Goal: Communication & Community: Answer question/provide support

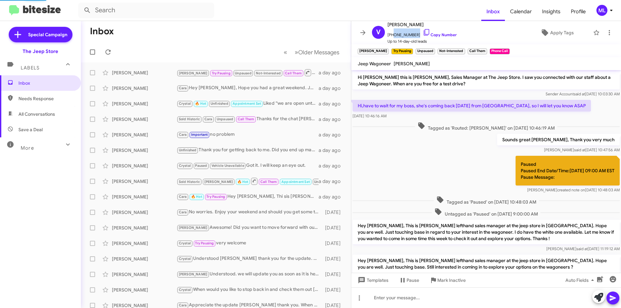
scroll to position [98, 0]
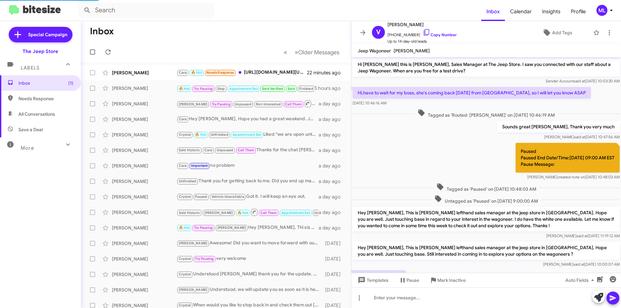
scroll to position [99, 0]
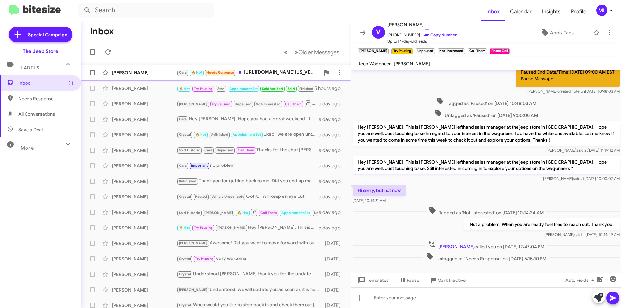
click at [156, 75] on div "[PERSON_NAME]" at bounding box center [144, 72] width 65 height 6
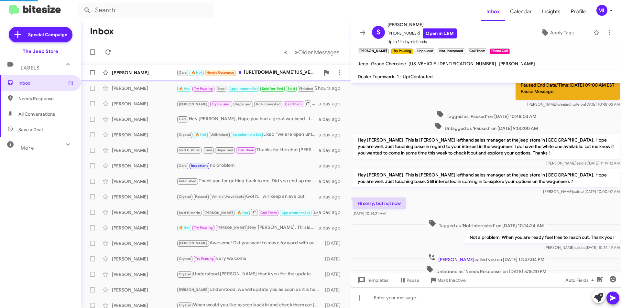
scroll to position [179, 0]
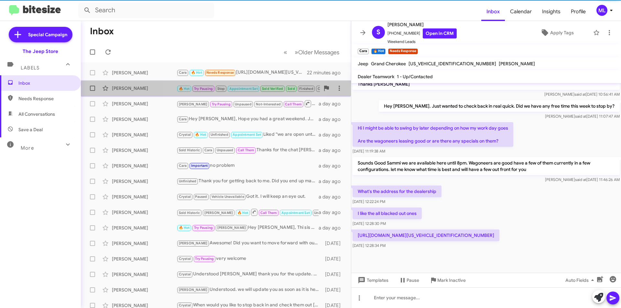
click at [253, 92] on span "🔥 Hot Try Pausing Stop Appointment Set Sold Verified Sold Finished Cara Call Th…" at bounding box center [292, 88] width 233 height 8
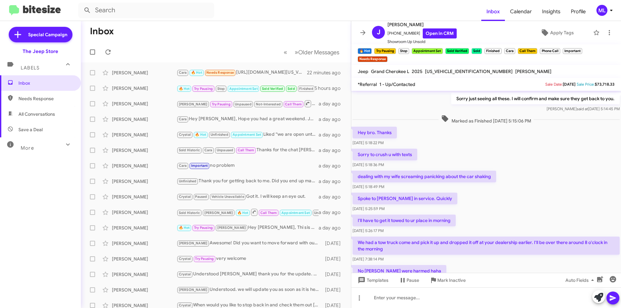
scroll to position [292, 0]
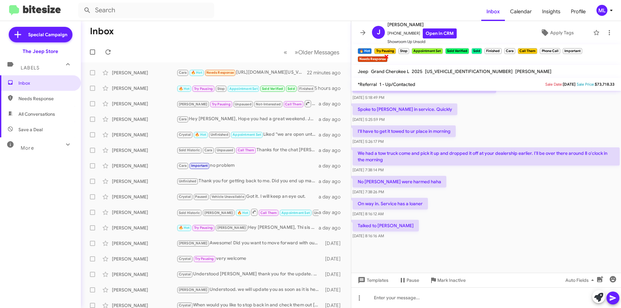
click at [387, 58] on span "×" at bounding box center [386, 56] width 5 height 8
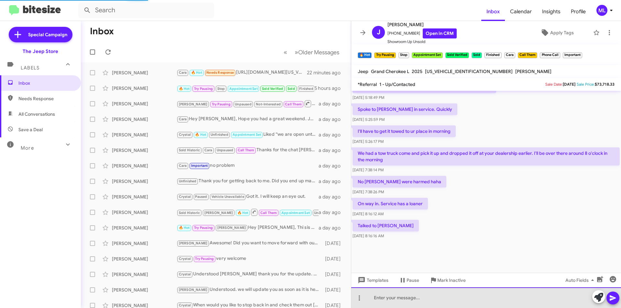
click at [416, 300] on div at bounding box center [486, 297] width 270 height 21
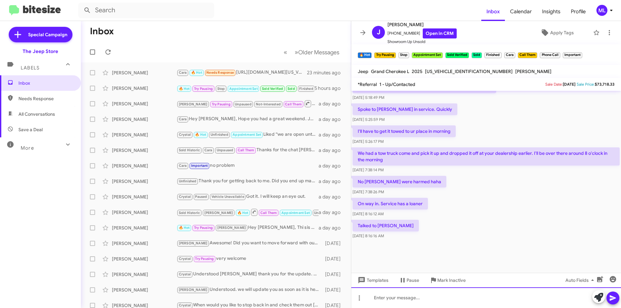
click at [413, 298] on div at bounding box center [486, 297] width 270 height 21
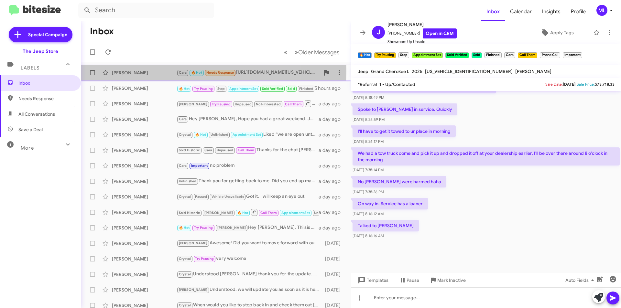
click at [159, 71] on div "[PERSON_NAME]" at bounding box center [144, 72] width 65 height 6
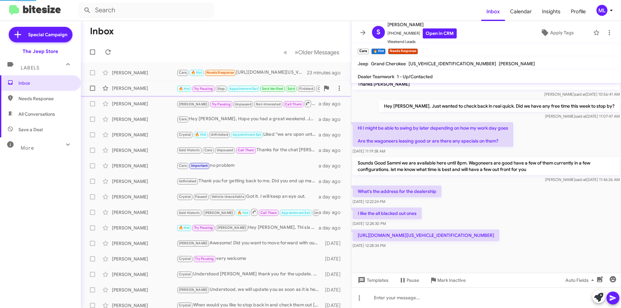
click at [164, 86] on div "[PERSON_NAME]" at bounding box center [144, 88] width 65 height 6
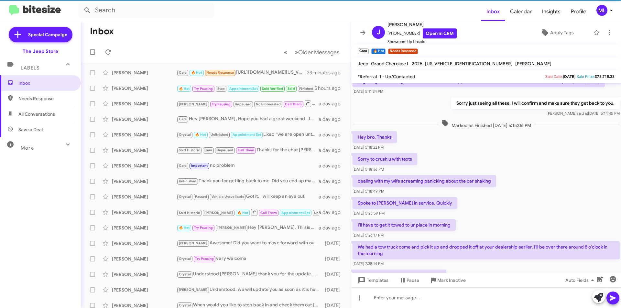
scroll to position [284, 0]
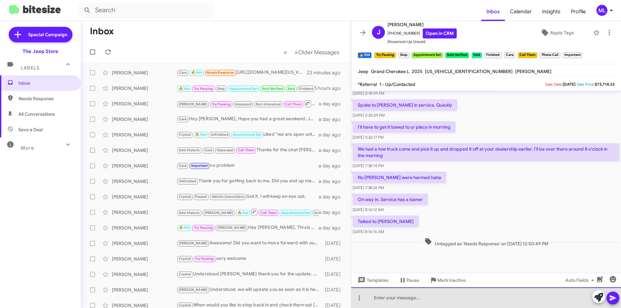
click at [389, 307] on div at bounding box center [486, 297] width 270 height 21
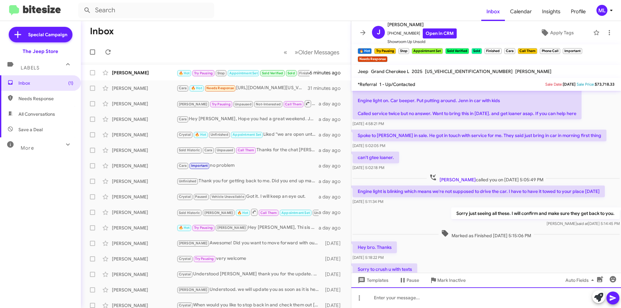
scroll to position [312, 0]
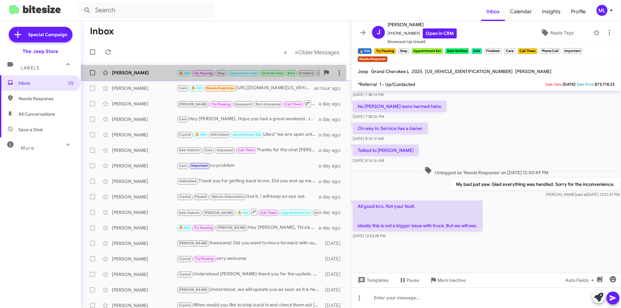
click at [167, 74] on div "[PERSON_NAME]" at bounding box center [144, 72] width 65 height 6
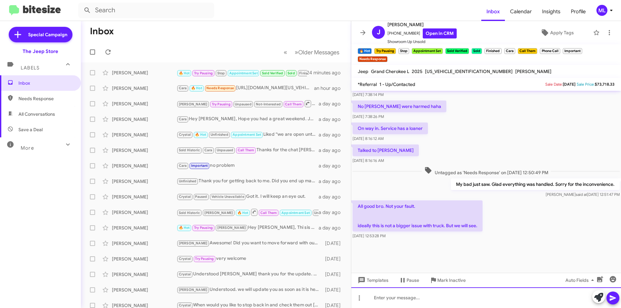
click at [452, 298] on div at bounding box center [486, 297] width 270 height 21
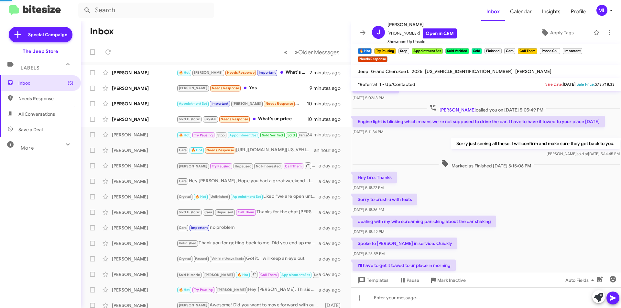
scroll to position [286, 0]
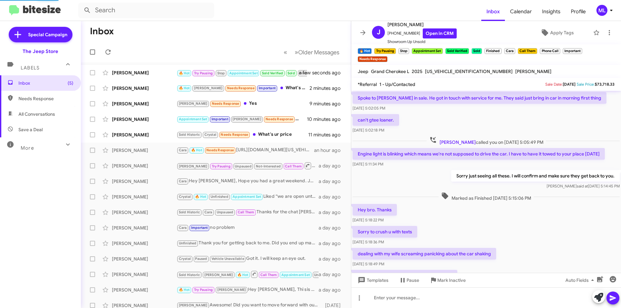
scroll to position [286, 0]
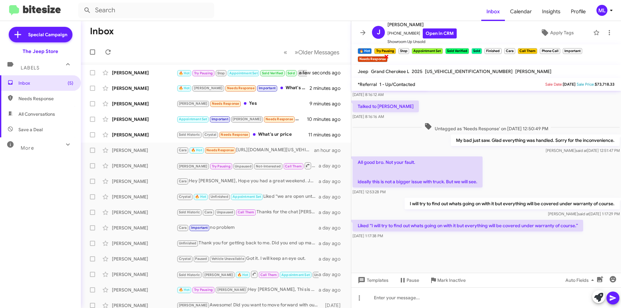
click at [387, 59] on span "×" at bounding box center [386, 56] width 5 height 8
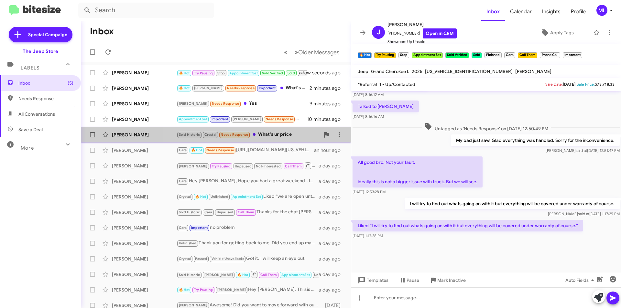
click at [260, 135] on div "Sold Historic Crystal Needs Response What's ur price" at bounding box center [247, 134] width 143 height 7
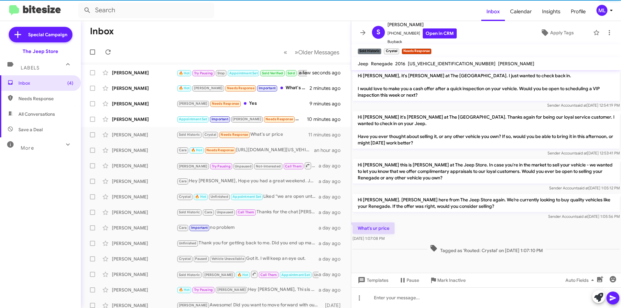
scroll to position [111, 0]
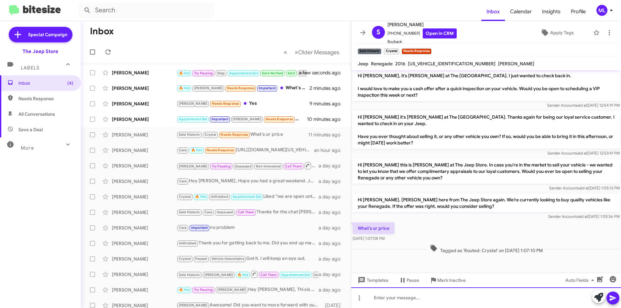
click at [386, 291] on div at bounding box center [486, 297] width 270 height 21
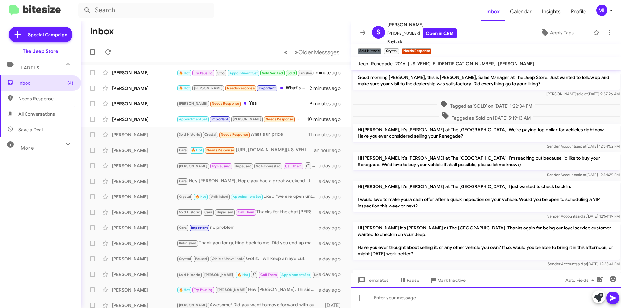
scroll to position [141, 0]
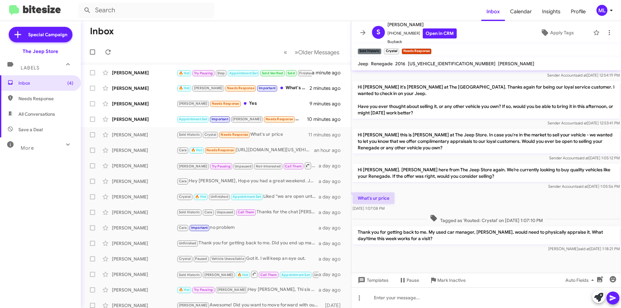
click at [403, 232] on p "Thank you for getting back to me. My used car manager, [PERSON_NAME], would nee…" at bounding box center [485, 235] width 267 height 18
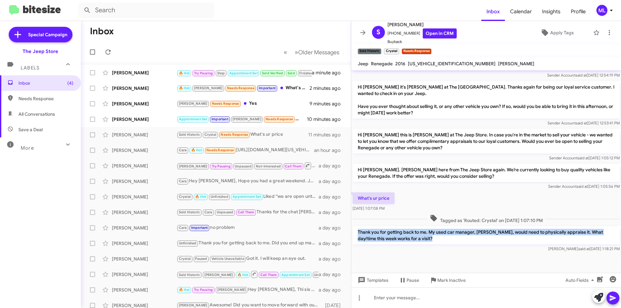
click at [403, 232] on p "Thank you for getting back to me. My used car manager, [PERSON_NAME], would nee…" at bounding box center [485, 235] width 267 height 18
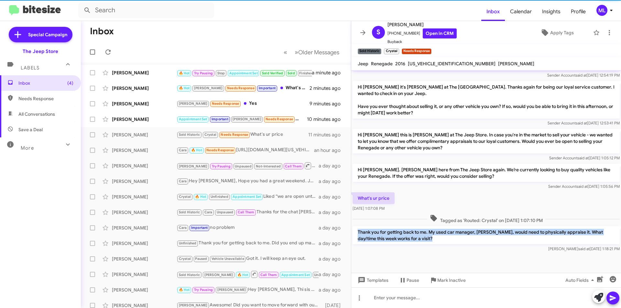
copy p "Thank you for getting back to me. My used car manager, [PERSON_NAME], would nee…"
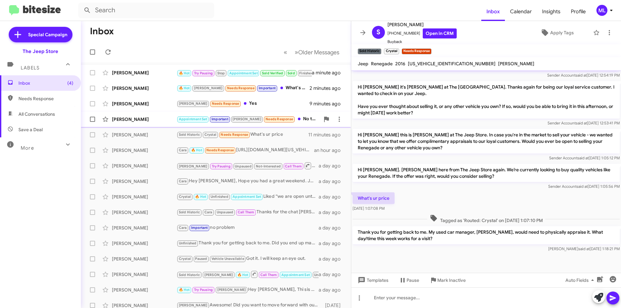
click at [271, 120] on span "Needs Response" at bounding box center [278, 119] width 27 height 4
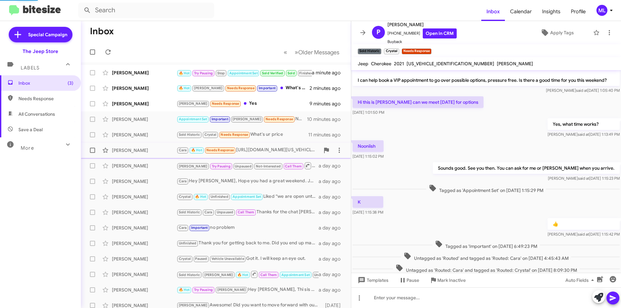
scroll to position [266, 0]
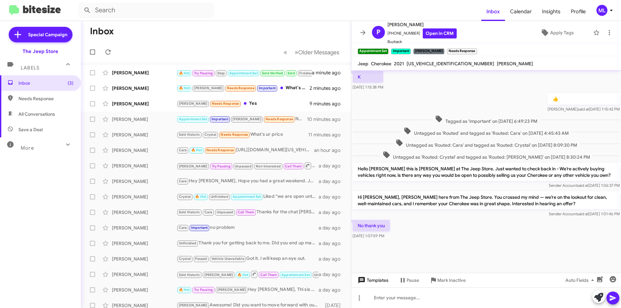
click at [381, 282] on span "Templates" at bounding box center [372, 280] width 32 height 12
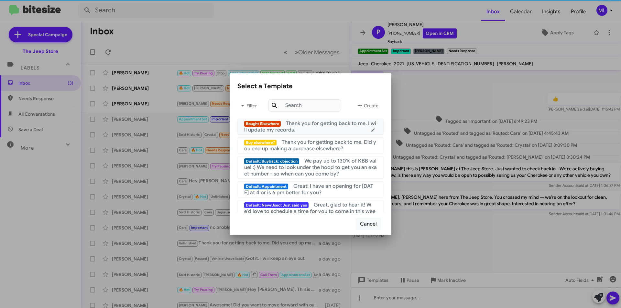
click at [323, 129] on div "Bought Elsewhere Thank you for getting back to me. I will update my records." at bounding box center [310, 126] width 133 height 13
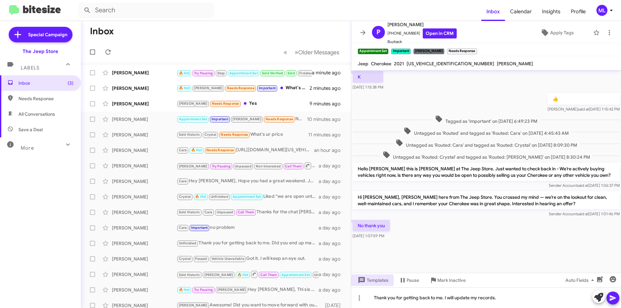
drag, startPoint x: 611, startPoint y: 293, endPoint x: 595, endPoint y: 234, distance: 60.8
click at [611, 293] on span at bounding box center [613, 298] width 8 height 13
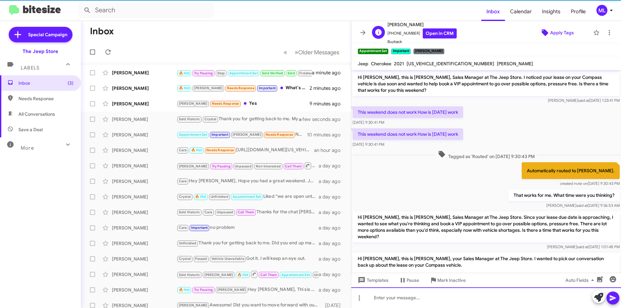
scroll to position [32, 0]
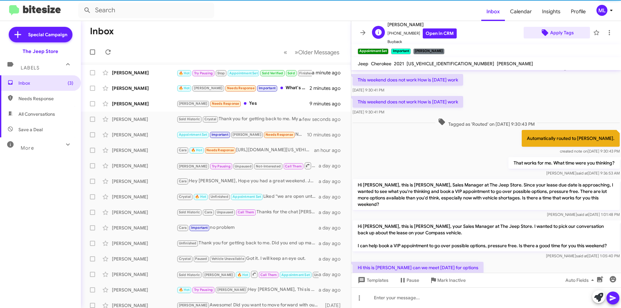
click at [554, 32] on span "Apply Tags" at bounding box center [562, 33] width 24 height 12
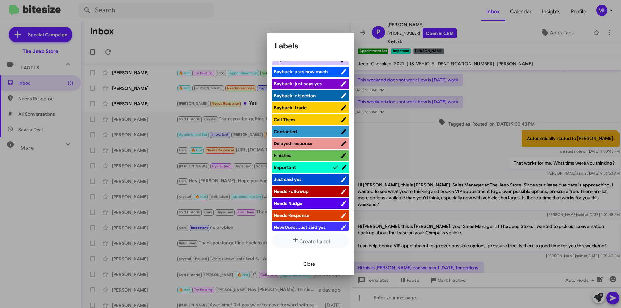
scroll to position [162, 0]
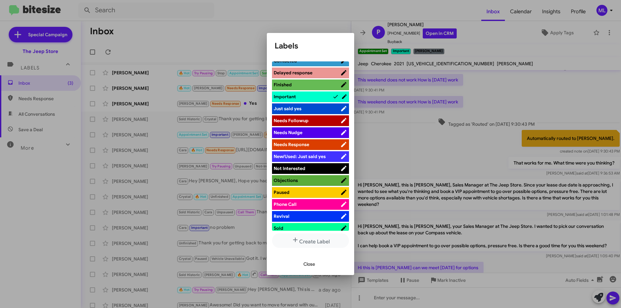
click at [300, 171] on span "Not Interested" at bounding box center [306, 168] width 67 height 6
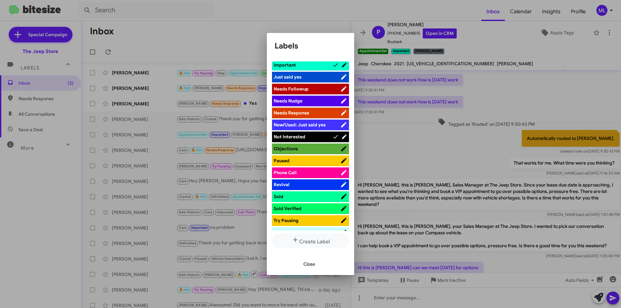
scroll to position [238, 0]
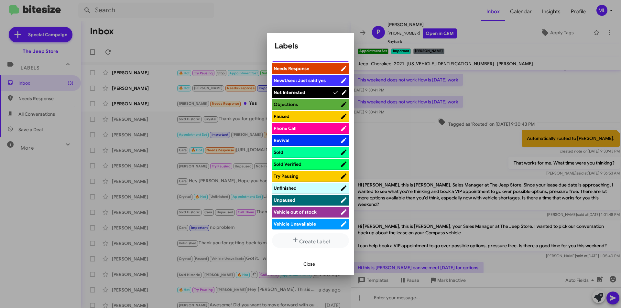
click at [303, 267] on span "Close" at bounding box center [309, 264] width 12 height 12
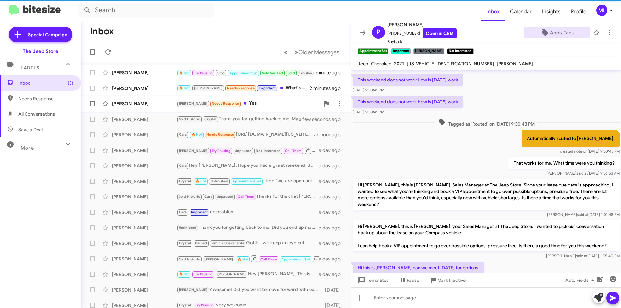
click at [251, 102] on div "[PERSON_NAME] Needs Response Yes" at bounding box center [247, 103] width 143 height 7
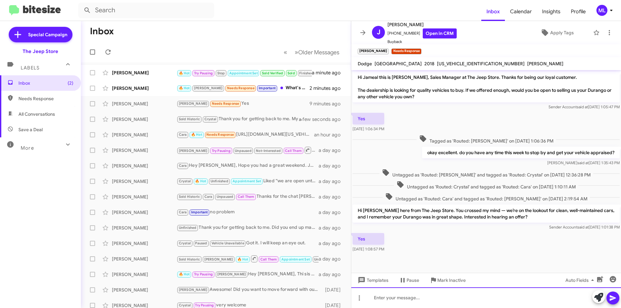
click at [421, 305] on div at bounding box center [486, 297] width 270 height 21
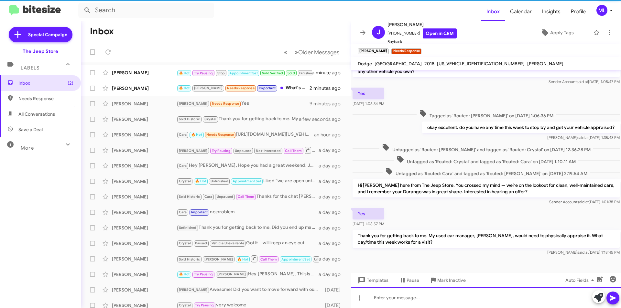
scroll to position [26, 0]
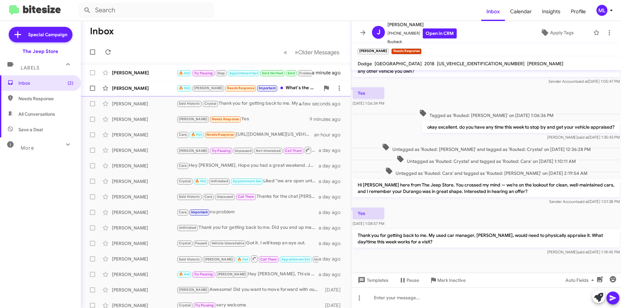
click at [273, 85] on div "🔥 Hot [PERSON_NAME] Needs Response Important What's the offer" at bounding box center [247, 87] width 143 height 7
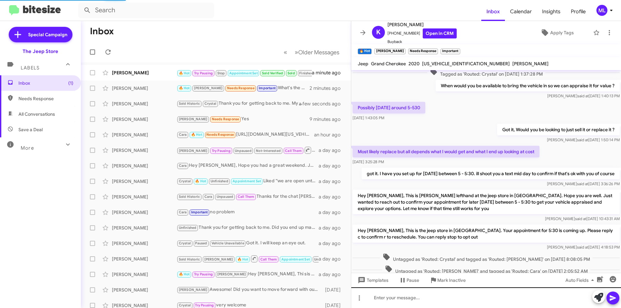
scroll to position [218, 0]
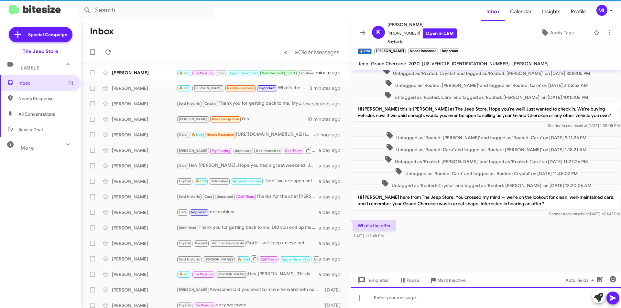
click at [400, 305] on div at bounding box center [486, 297] width 270 height 21
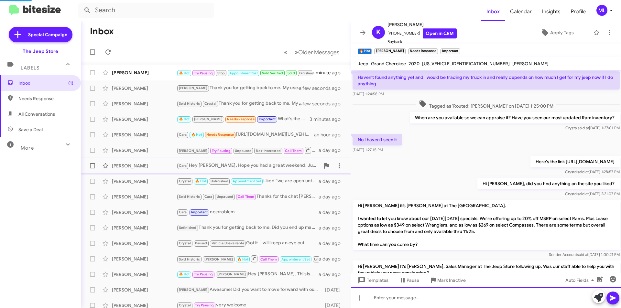
scroll to position [32, 0]
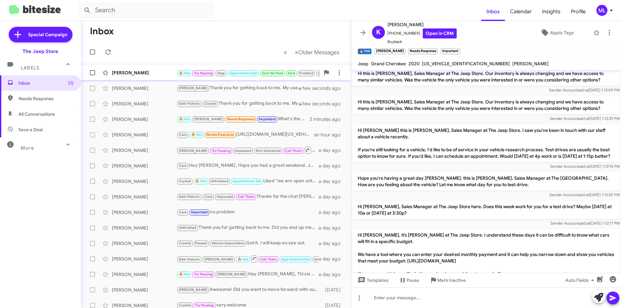
click at [259, 75] on small "Appointment Set" at bounding box center [243, 73] width 31 height 6
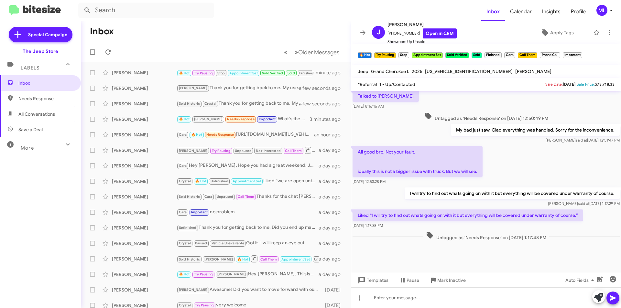
scroll to position [276, 0]
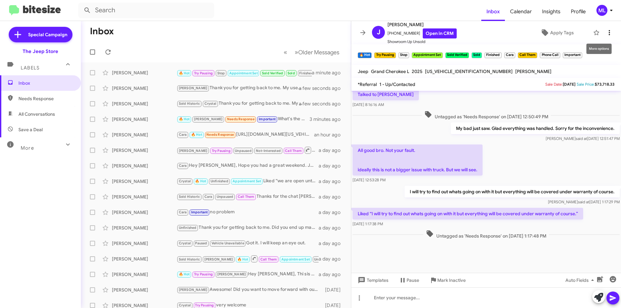
click at [605, 30] on icon at bounding box center [609, 33] width 8 height 8
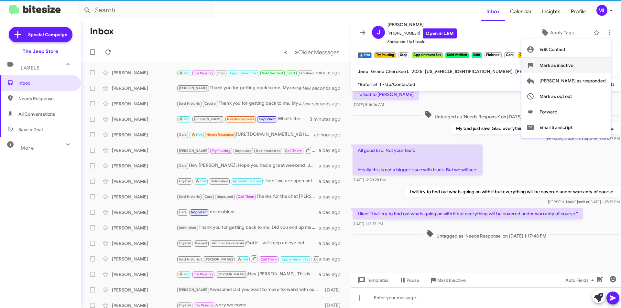
click at [573, 59] on span "Mark as inactive" at bounding box center [556, 66] width 34 height 16
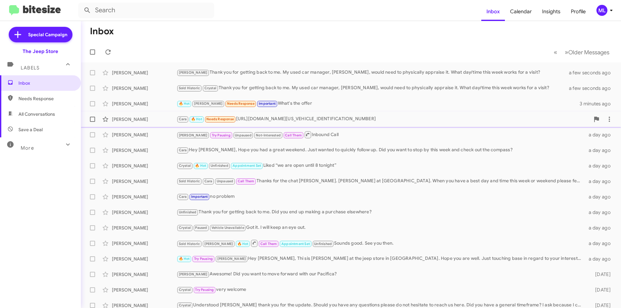
click at [323, 121] on div "Cara 🔥 Hot Needs Response [URL][DOMAIN_NAME][US_VEHICLE_IDENTIFICATION_NUMBER]" at bounding box center [382, 118] width 413 height 7
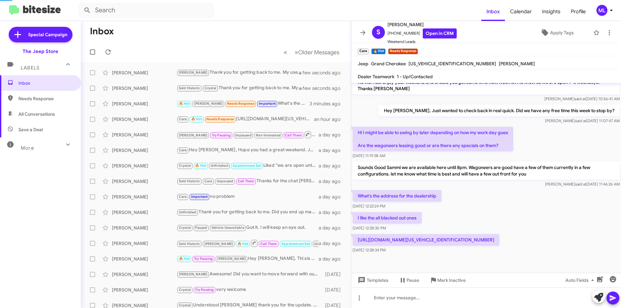
scroll to position [179, 0]
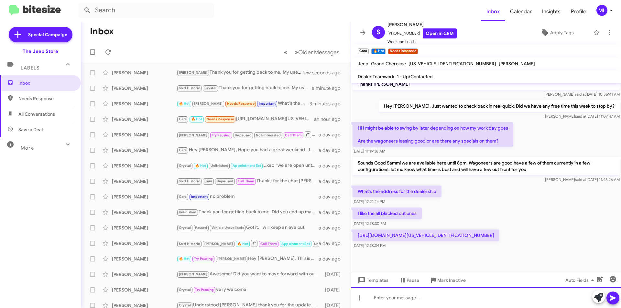
click at [427, 303] on div at bounding box center [486, 297] width 270 height 21
paste div
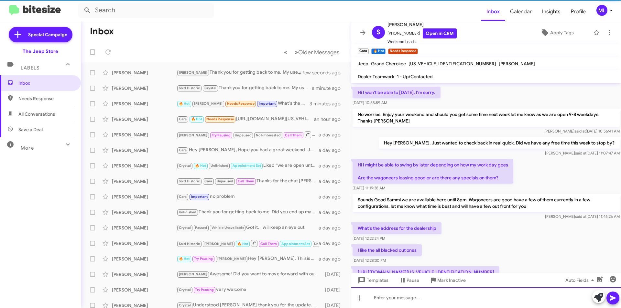
scroll to position [202, 0]
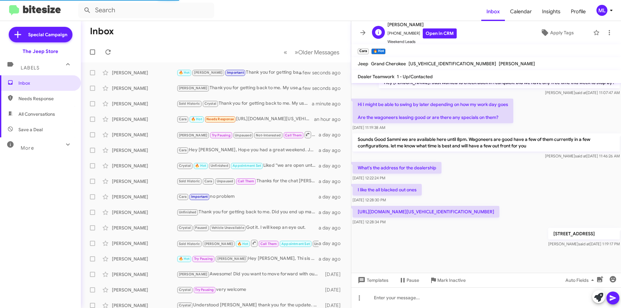
drag, startPoint x: 411, startPoint y: 35, endPoint x: 390, endPoint y: 36, distance: 21.3
click at [390, 36] on span "[PHONE_NUMBER] Open in CRM" at bounding box center [421, 33] width 69 height 10
copy span "7325510190"
click at [499, 211] on p "[URL][DOMAIN_NAME][US_VEHICLE_IDENTIFICATION_NUMBER]" at bounding box center [425, 212] width 147 height 12
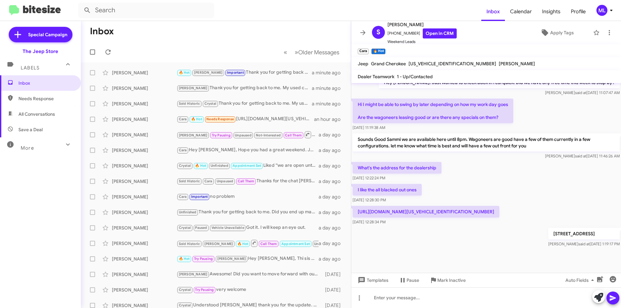
copy p "[US_VEHICLE_IDENTIFICATION_NUMBER]"
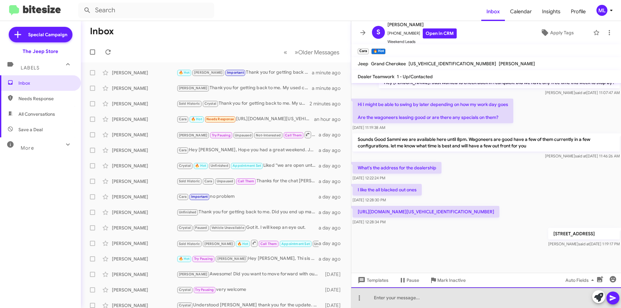
click at [411, 297] on div at bounding box center [486, 297] width 270 height 21
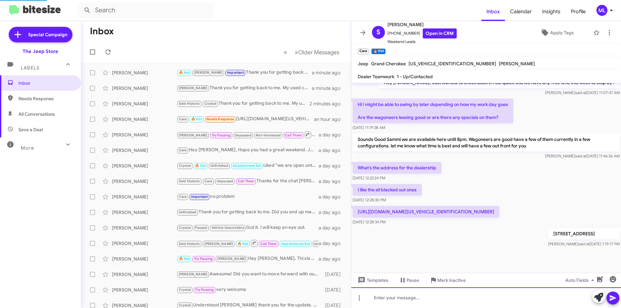
scroll to position [0, 0]
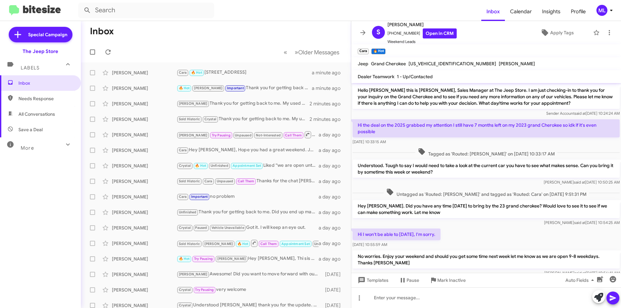
click at [37, 126] on span "Save a Deal" at bounding box center [40, 130] width 81 height 16
type input "in:not-interested"
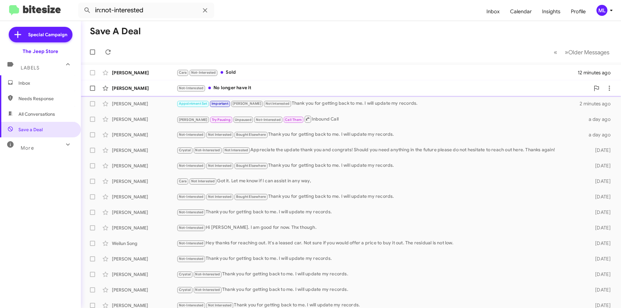
click at [232, 91] on div "Not-Interested No longer have it" at bounding box center [382, 87] width 413 height 7
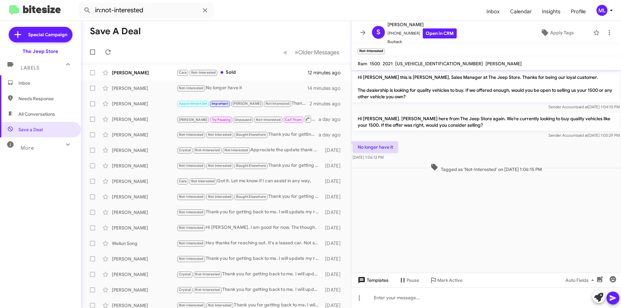
click at [379, 281] on span "Templates" at bounding box center [372, 280] width 32 height 12
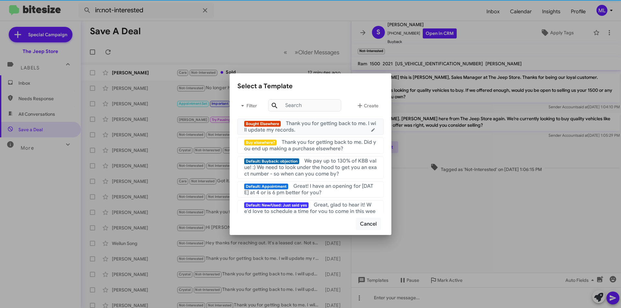
click at [318, 129] on div "Bought Elsewhere Thank you for getting back to me. I will update my records." at bounding box center [310, 126] width 133 height 13
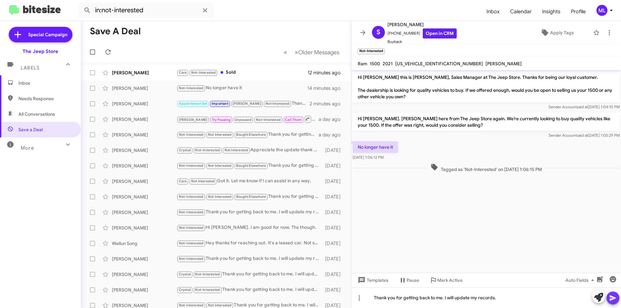
click at [614, 294] on span at bounding box center [613, 298] width 8 height 13
click at [550, 32] on span "Apply Tags" at bounding box center [562, 33] width 24 height 12
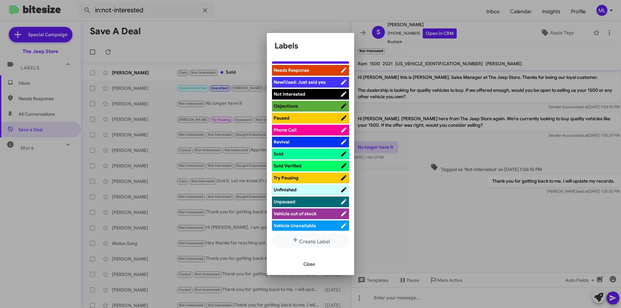
scroll to position [238, 0]
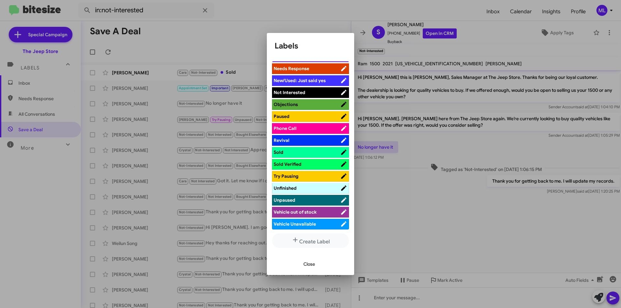
click at [317, 221] on span "Vehicle Unavailable" at bounding box center [306, 224] width 67 height 6
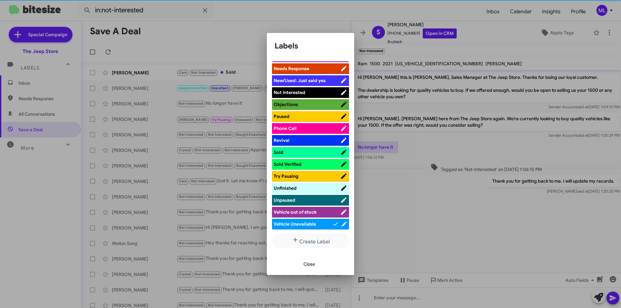
click at [310, 263] on span "Close" at bounding box center [309, 264] width 12 height 12
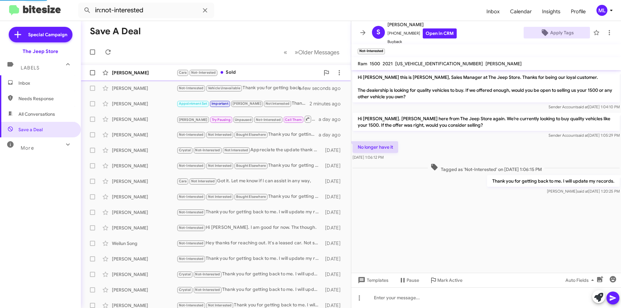
click at [241, 73] on div "Cara Not-Interested Sold" at bounding box center [247, 72] width 143 height 7
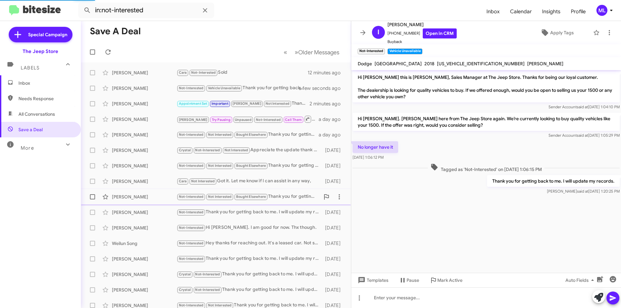
scroll to position [48, 0]
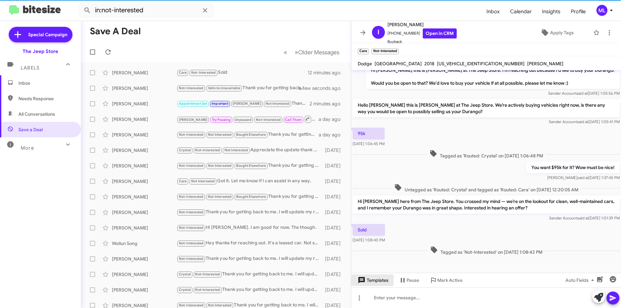
click at [377, 279] on span "Templates" at bounding box center [372, 280] width 32 height 12
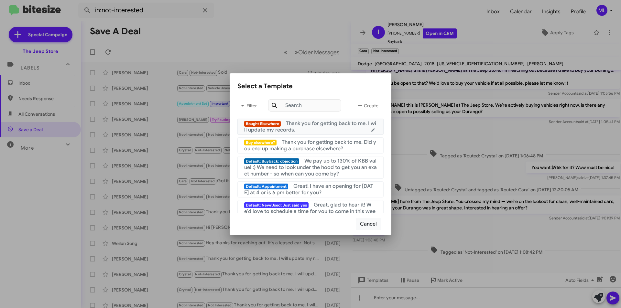
click at [276, 125] on span "Bought Elsewhere" at bounding box center [262, 124] width 37 height 6
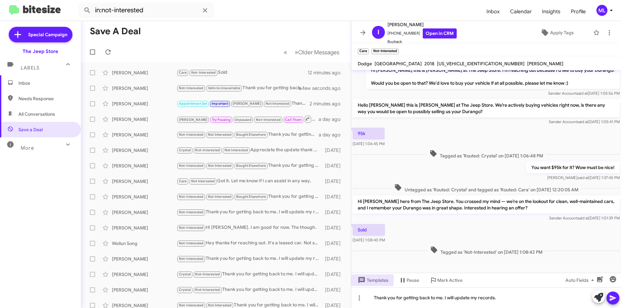
click at [610, 299] on icon at bounding box center [612, 297] width 6 height 5
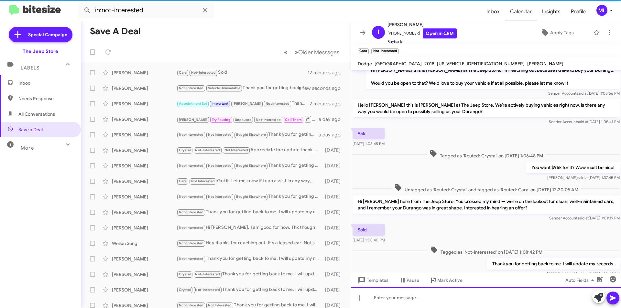
scroll to position [0, 0]
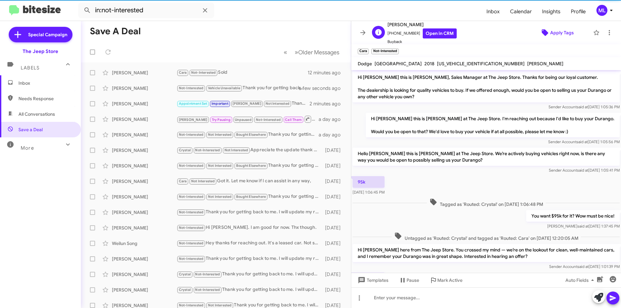
click at [556, 29] on span "Apply Tags" at bounding box center [562, 33] width 24 height 12
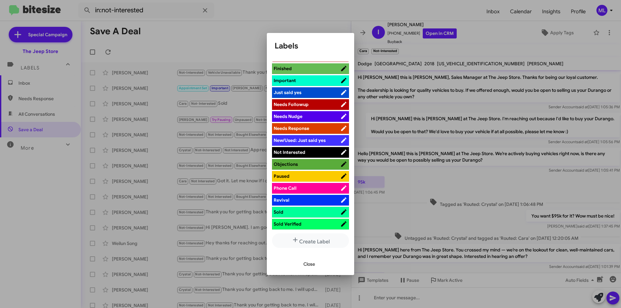
scroll to position [226, 0]
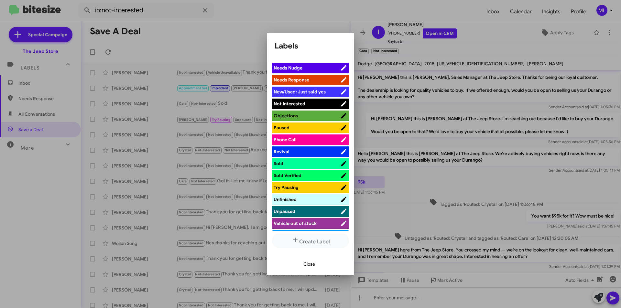
click at [298, 103] on span "Not Interested" at bounding box center [289, 104] width 32 height 6
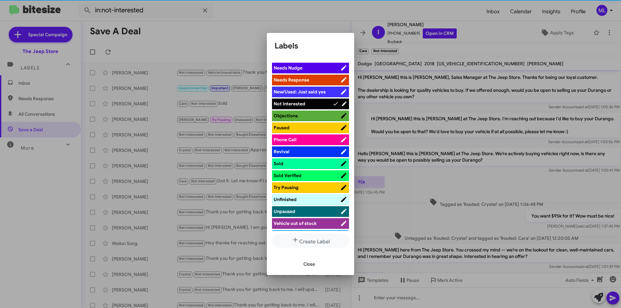
click at [320, 267] on button "Close" at bounding box center [309, 264] width 22 height 12
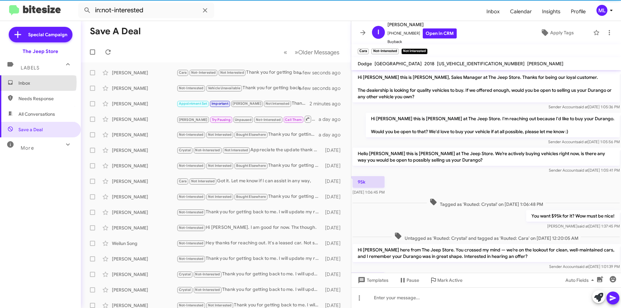
click at [31, 82] on span "Inbox" at bounding box center [45, 83] width 55 height 6
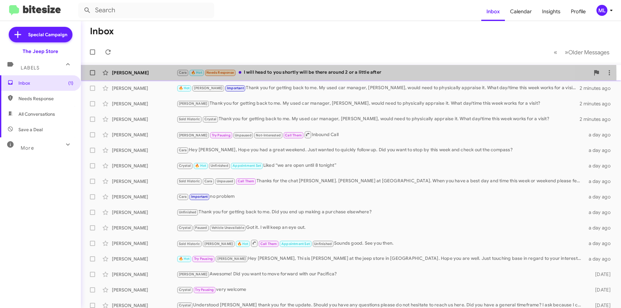
click at [267, 76] on div "Cara 🔥 Hot Needs Response I will head to you shortly will be there around 2 or …" at bounding box center [382, 72] width 413 height 7
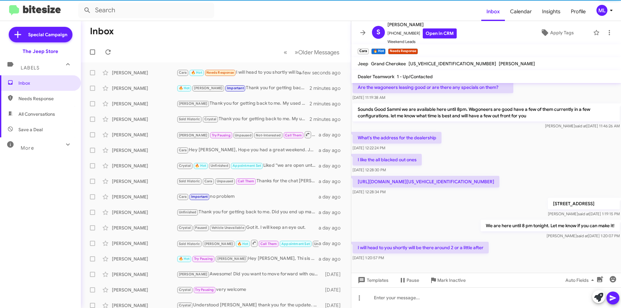
scroll to position [250, 0]
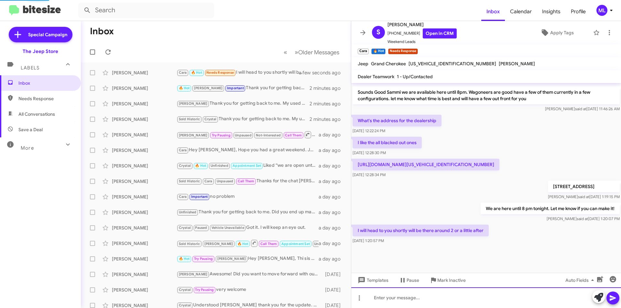
click at [458, 304] on div at bounding box center [486, 297] width 270 height 21
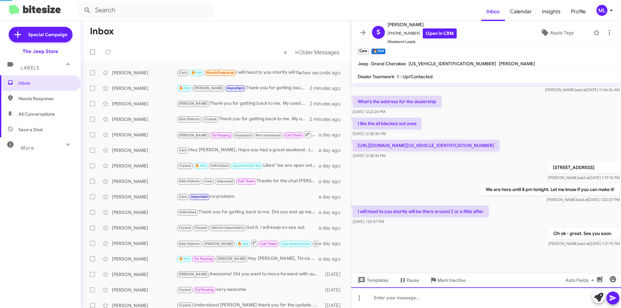
scroll to position [273, 0]
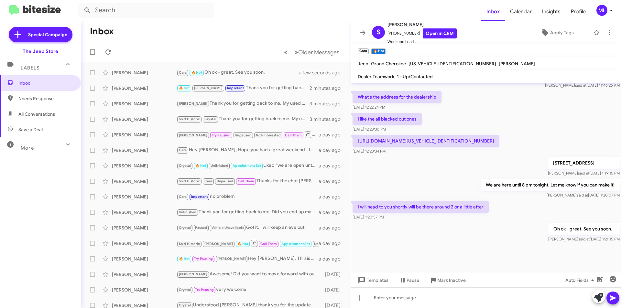
click at [499, 139] on p "[URL][DOMAIN_NAME][US_VEHICLE_IDENTIFICATION_NUMBER]" at bounding box center [425, 141] width 147 height 12
copy p "[US_VEHICLE_IDENTIFICATION_NUMBER]"
click at [65, 125] on span "Save a Deal" at bounding box center [40, 130] width 81 height 16
type input "in:not-interested"
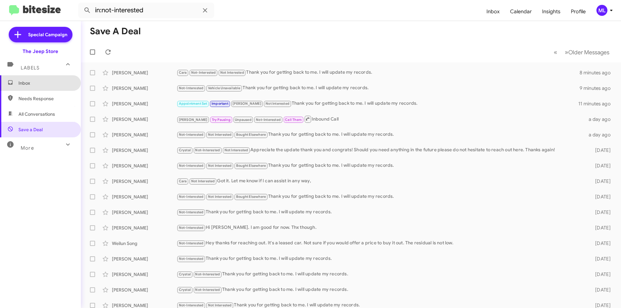
click at [40, 86] on span "Inbox" at bounding box center [45, 83] width 55 height 6
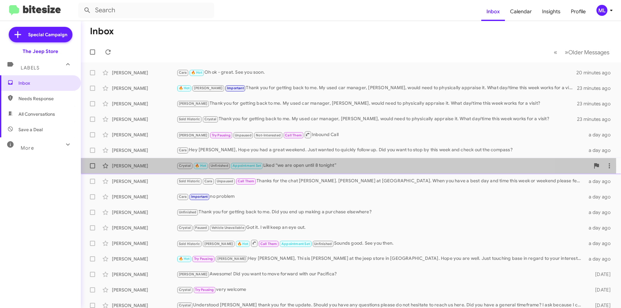
click at [133, 166] on div "[PERSON_NAME]" at bounding box center [144, 166] width 65 height 6
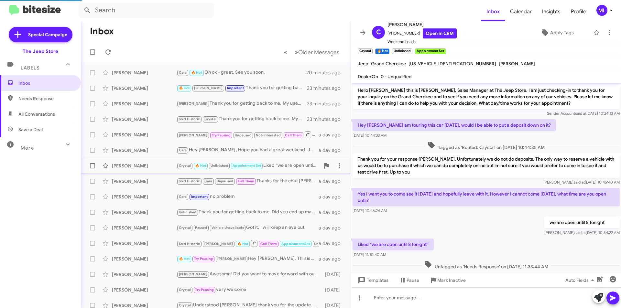
scroll to position [39, 0]
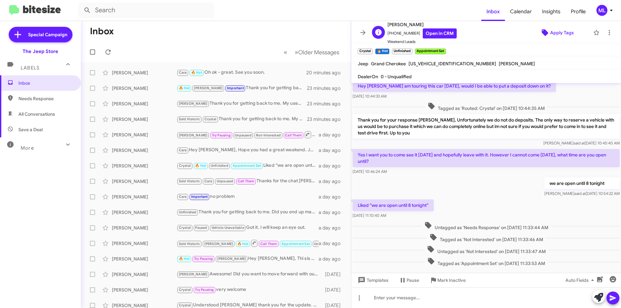
click at [558, 28] on span "Apply Tags" at bounding box center [562, 33] width 24 height 12
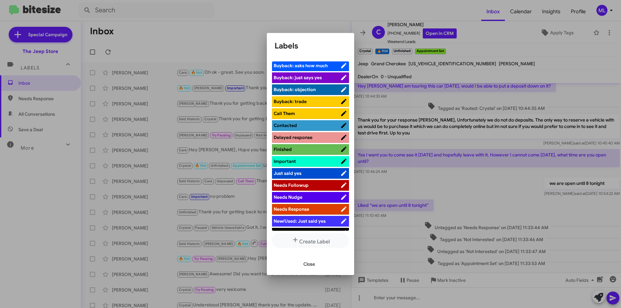
scroll to position [238, 0]
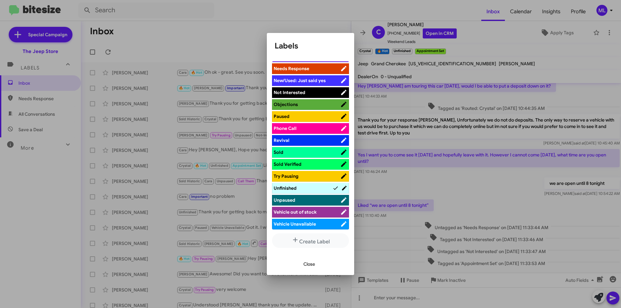
click at [319, 148] on li "Sold" at bounding box center [310, 152] width 77 height 11
click at [327, 164] on span "Sold Verified" at bounding box center [306, 164] width 67 height 6
click at [325, 153] on span "Sold" at bounding box center [306, 152] width 67 height 6
click at [313, 265] on span "Close" at bounding box center [309, 264] width 12 height 12
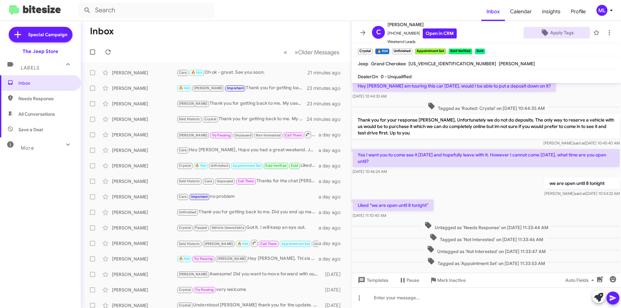
click at [25, 131] on span "Save a Deal" at bounding box center [30, 129] width 24 height 6
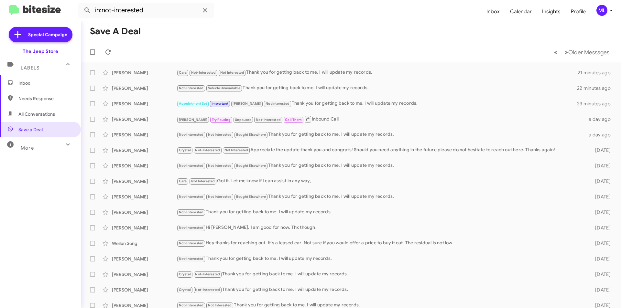
click at [56, 112] on span "All Conversations" at bounding box center [40, 114] width 81 height 16
type input "in:all-conversations"
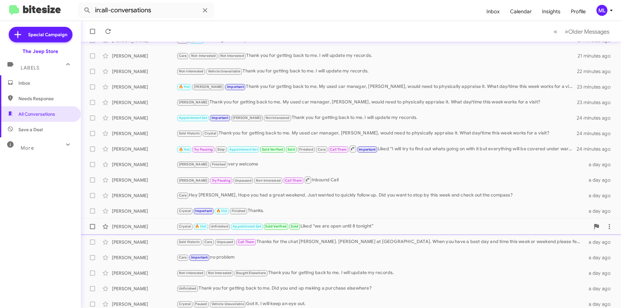
scroll to position [65, 0]
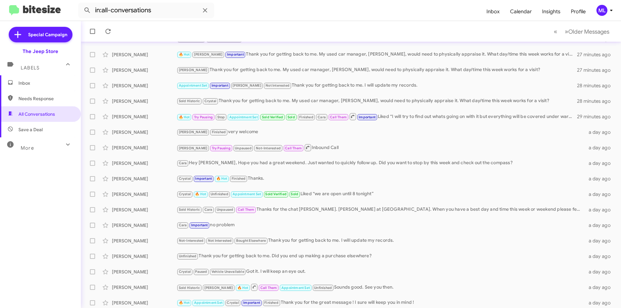
click at [37, 86] on span "Inbox" at bounding box center [45, 83] width 55 height 6
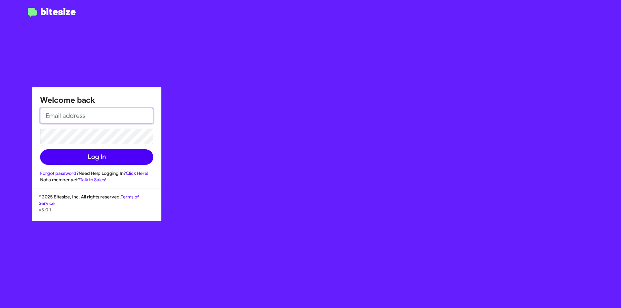
type input "[EMAIL_ADDRESS][DOMAIN_NAME]"
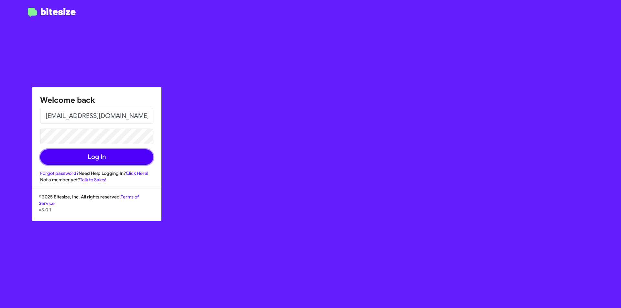
click at [86, 158] on button "Log In" at bounding box center [96, 157] width 113 height 16
